Goal: Browse casually

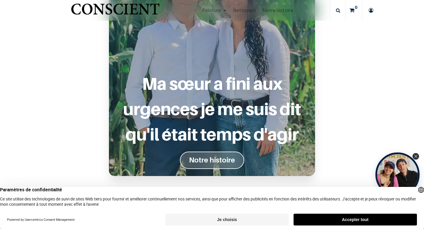
scroll to position [473, 0]
click at [342, 218] on button "Accepter tout" at bounding box center [355, 220] width 123 height 12
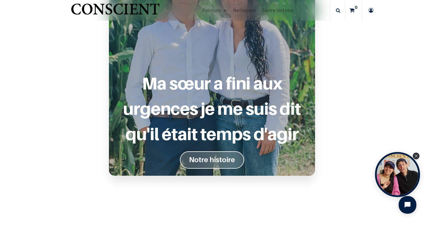
click at [388, 174] on div "Open Tolstoy widget" at bounding box center [397, 174] width 45 height 45
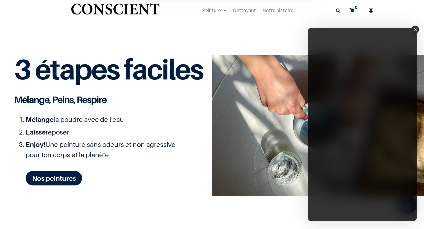
scroll to position [656, 0]
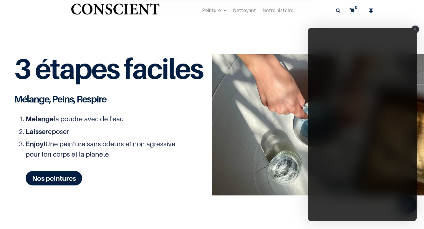
click at [416, 28] on div "Close" at bounding box center [416, 30] width 8 height 8
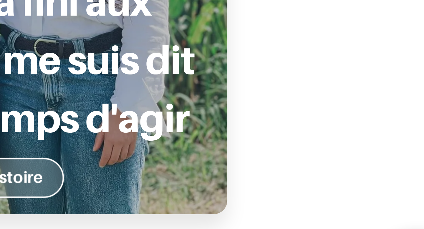
scroll to position [505, 0]
